Goal: Understand process/instructions

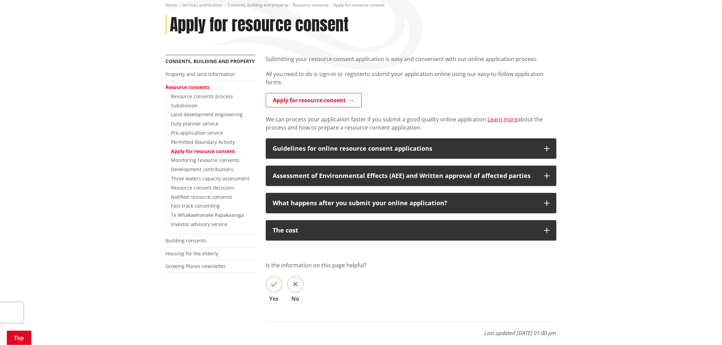
scroll to position [38, 0]
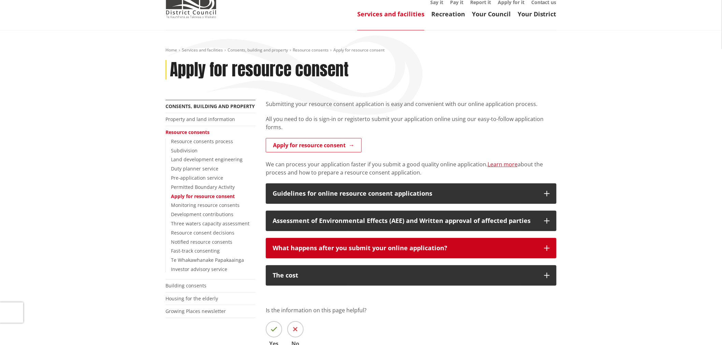
click at [515, 255] on button "What happens after you submit your online application?" at bounding box center [411, 248] width 291 height 20
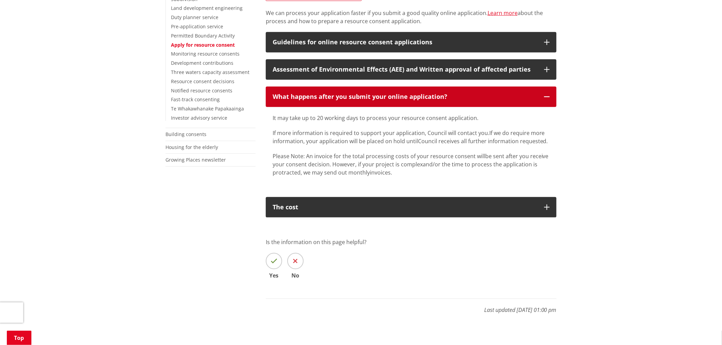
scroll to position [0, 0]
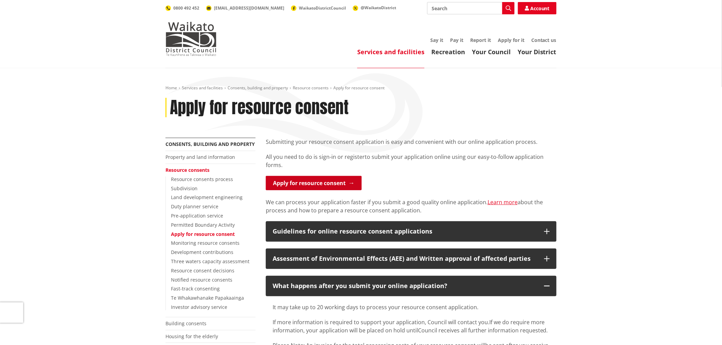
click at [331, 181] on link "Apply for resource consent" at bounding box center [314, 183] width 96 height 14
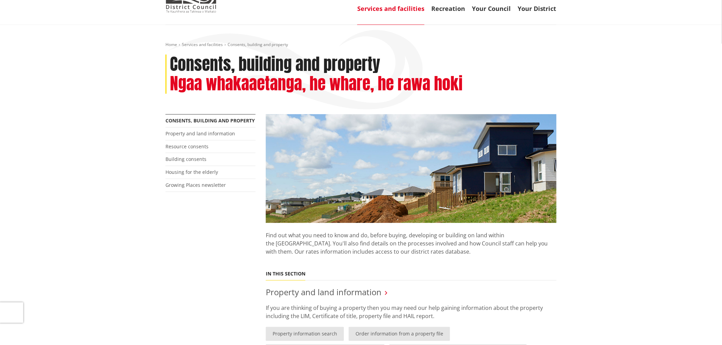
scroll to position [8, 0]
